Goal: Navigation & Orientation: Go to known website

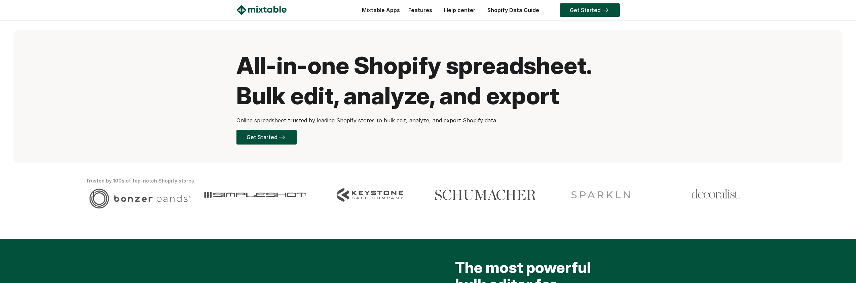
scroll to position [231, 0]
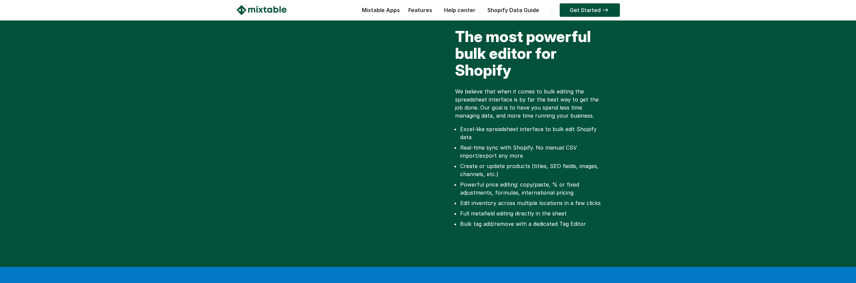
click at [471, 209] on li "Full metafield editing directly in the sheet" at bounding box center [533, 213] width 146 height 8
drag, startPoint x: 471, startPoint y: 207, endPoint x: 557, endPoint y: 207, distance: 86.1
click at [557, 209] on li "Full metafield editing directly in the sheet" at bounding box center [533, 213] width 146 height 8
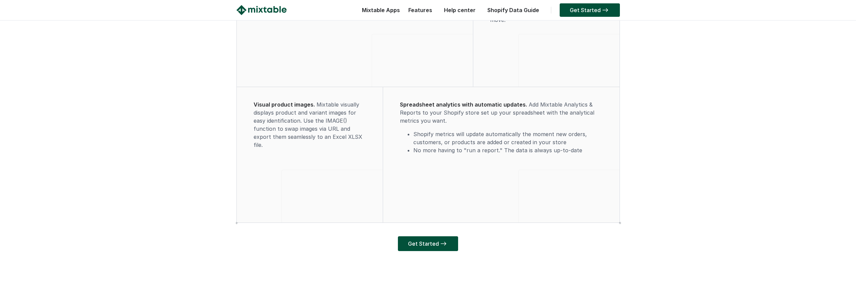
scroll to position [2046, 0]
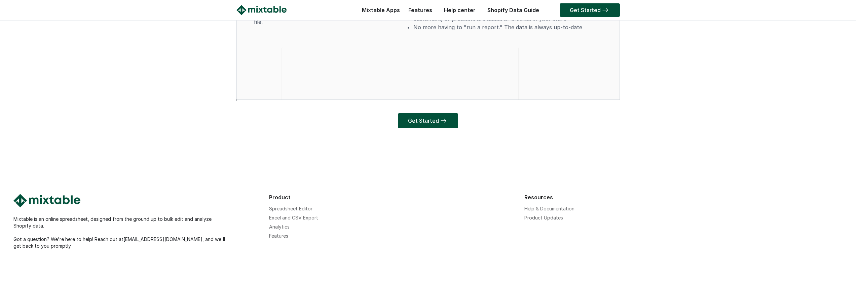
click at [511, 9] on link "Shopify Data Guide" at bounding box center [513, 10] width 58 height 7
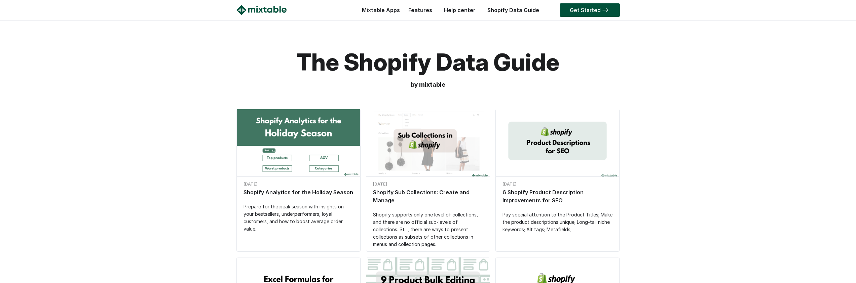
click at [420, 10] on link "Features" at bounding box center [420, 10] width 31 height 7
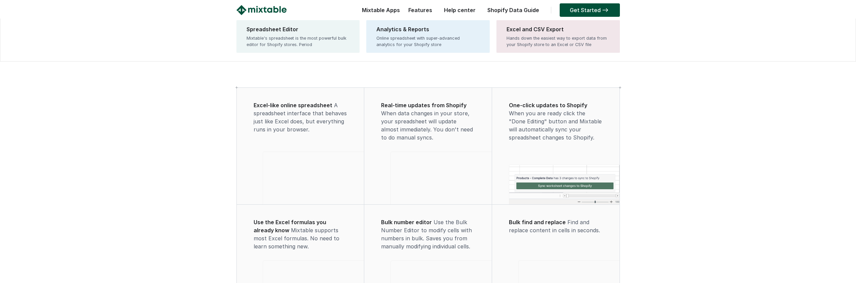
click at [393, 10] on div "Mixtable Apps Spreadsheet Editor Mixtable's spreadsheet is the most powerful bu…" at bounding box center [378, 11] width 41 height 13
click at [313, 41] on div "Mixtable's spreadsheet is the most powerful bulk editor for Shopify stores. Per…" at bounding box center [297, 41] width 103 height 13
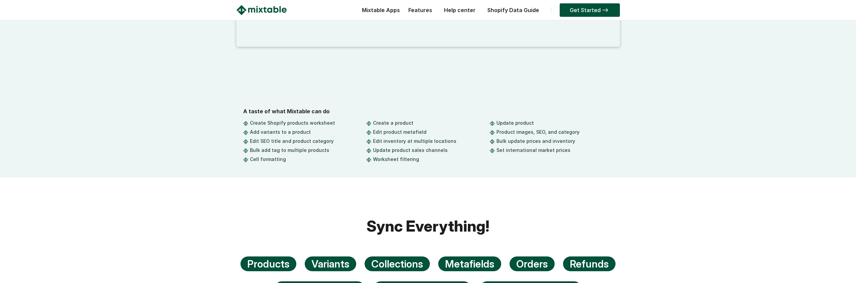
scroll to position [632, 0]
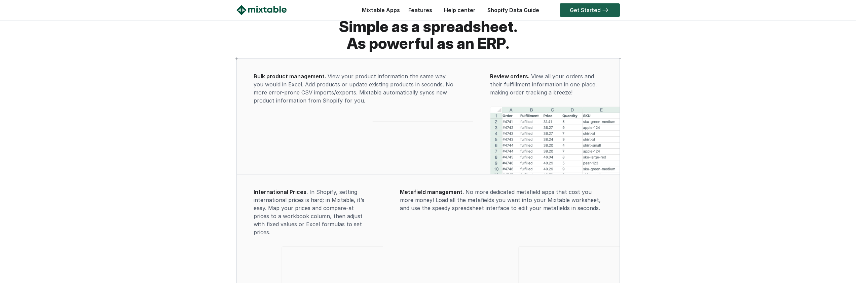
click at [586, 6] on link "Get Started" at bounding box center [589, 9] width 60 height 13
